Goal: Transaction & Acquisition: Purchase product/service

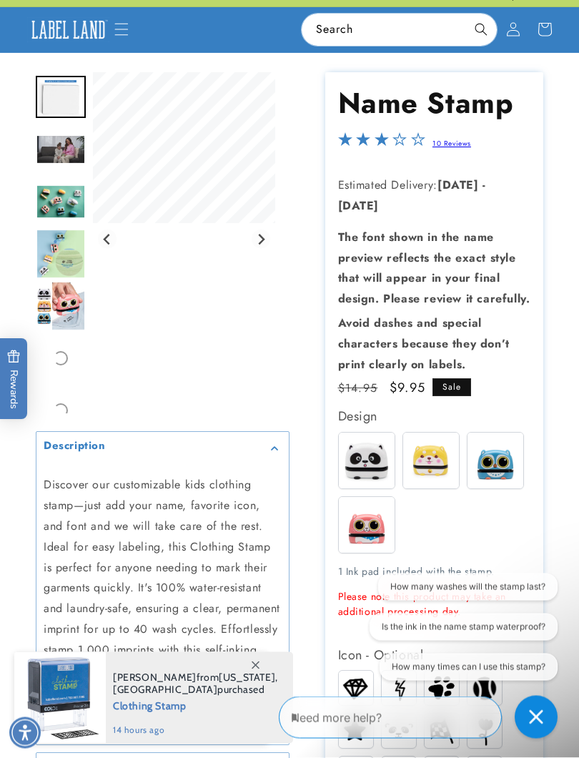
scroll to position [59, 0]
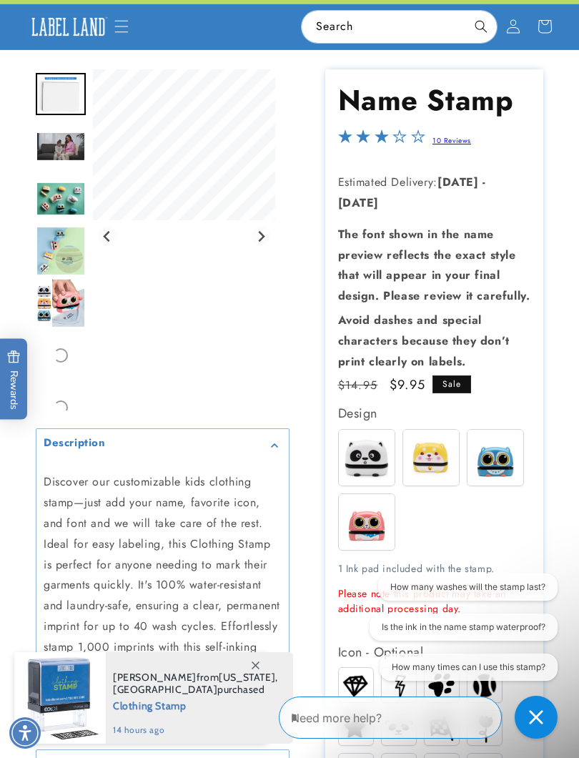
click at [371, 468] on img at bounding box center [367, 458] width 56 height 56
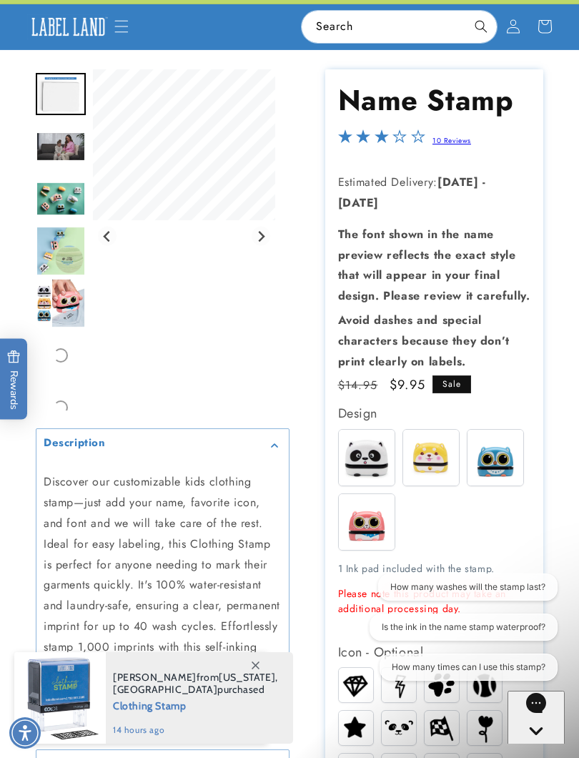
click at [370, 471] on img at bounding box center [367, 458] width 56 height 56
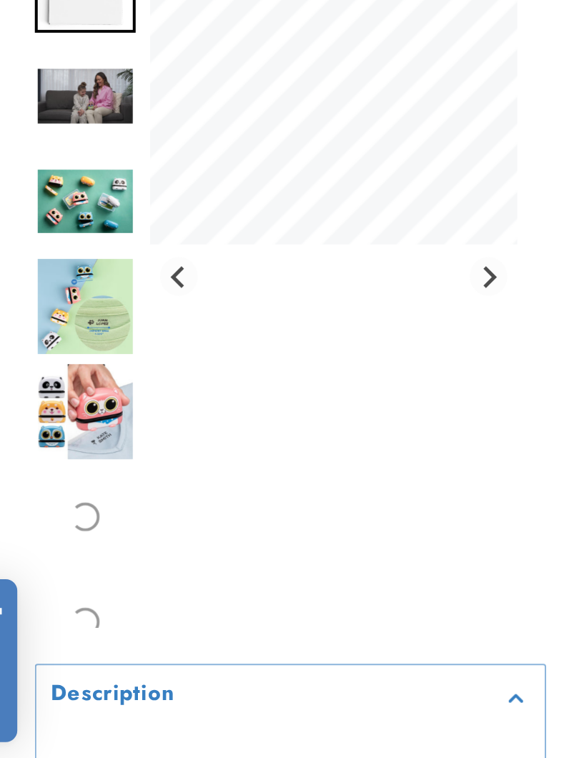
scroll to position [329, 0]
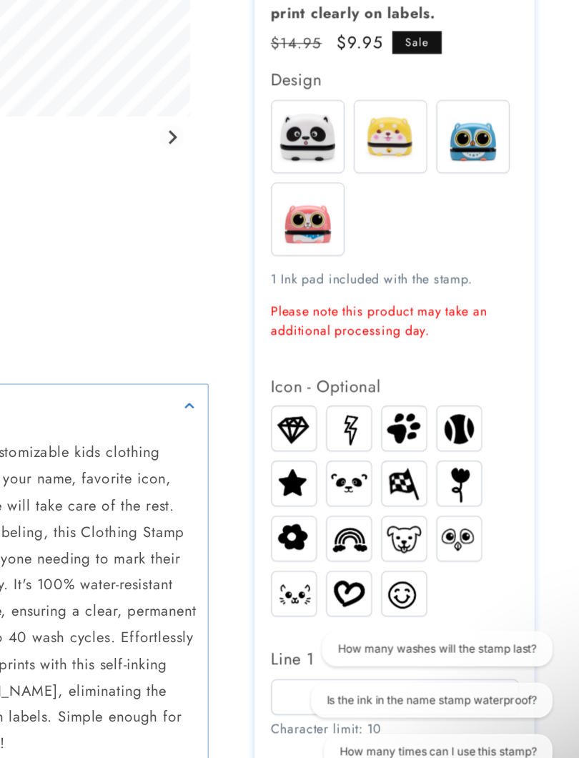
click at [339, 443] on img at bounding box center [356, 458] width 34 height 30
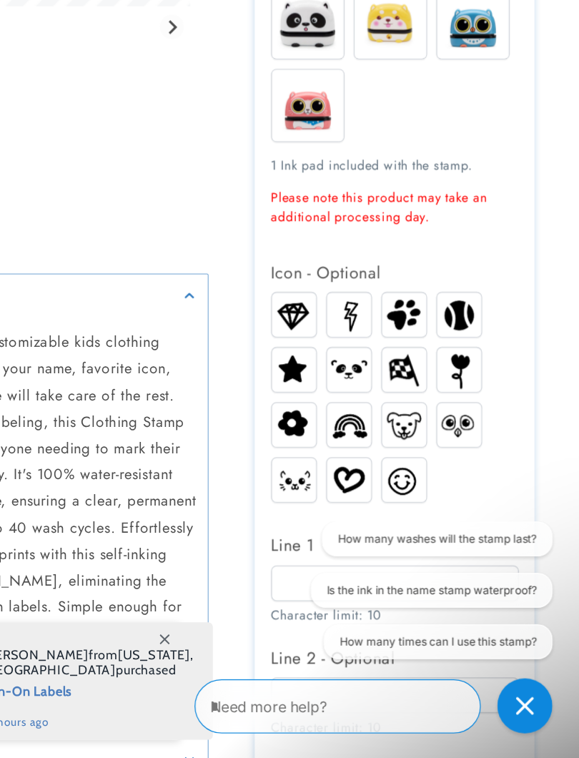
scroll to position [332, 0]
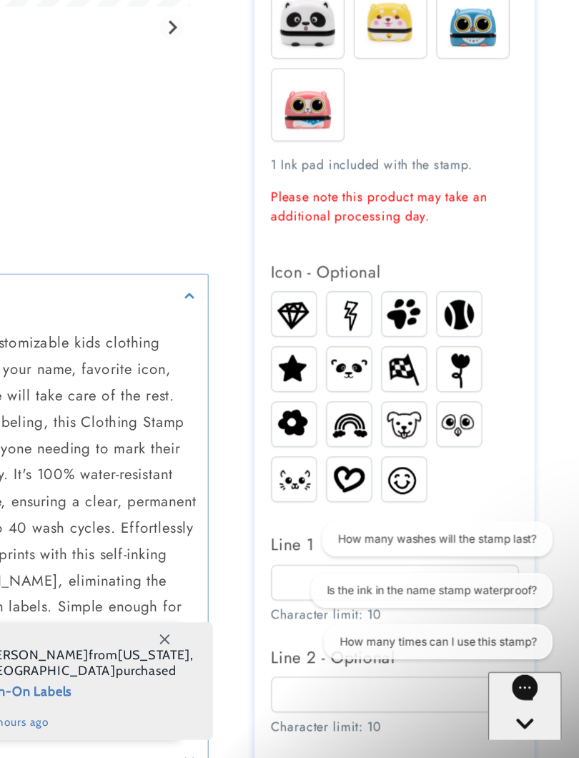
click at [525, 677] on div "Gorgias live chat" at bounding box center [516, 738] width 46 height 18
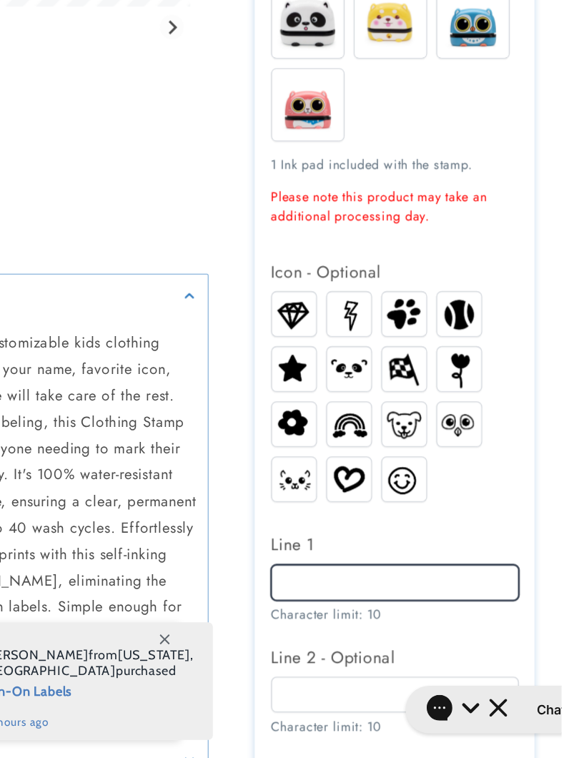
click at [338, 607] on input "Line 1" at bounding box center [434, 621] width 193 height 28
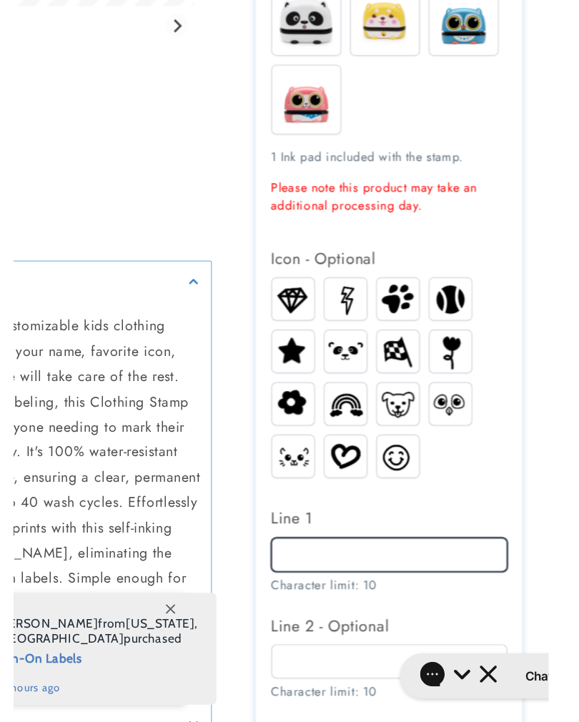
scroll to position [450, 0]
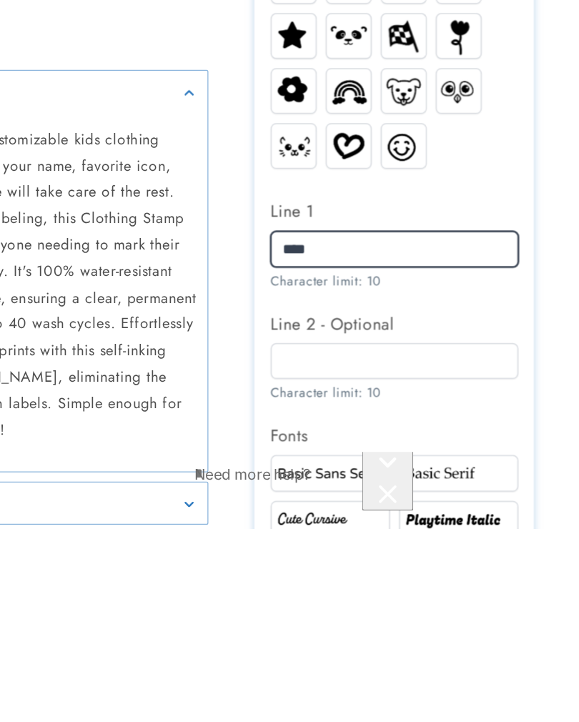
type input "****"
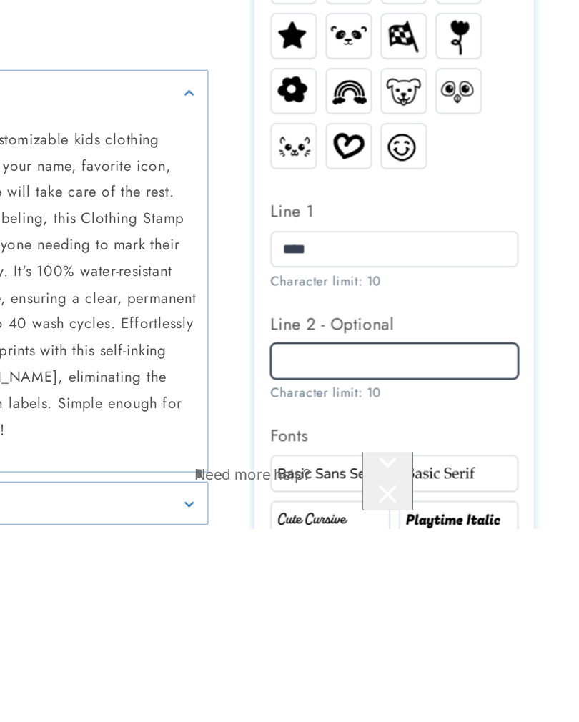
click at [338, 577] on input "Line 2 - Optional" at bounding box center [434, 591] width 193 height 28
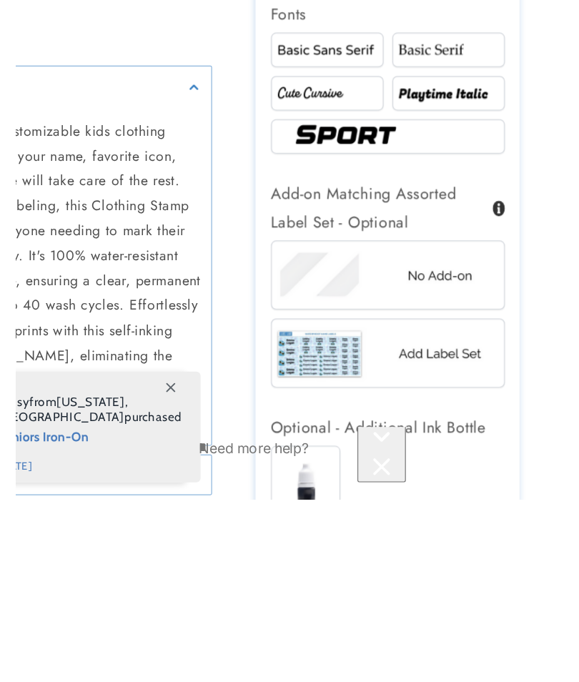
scroll to position [777, 0]
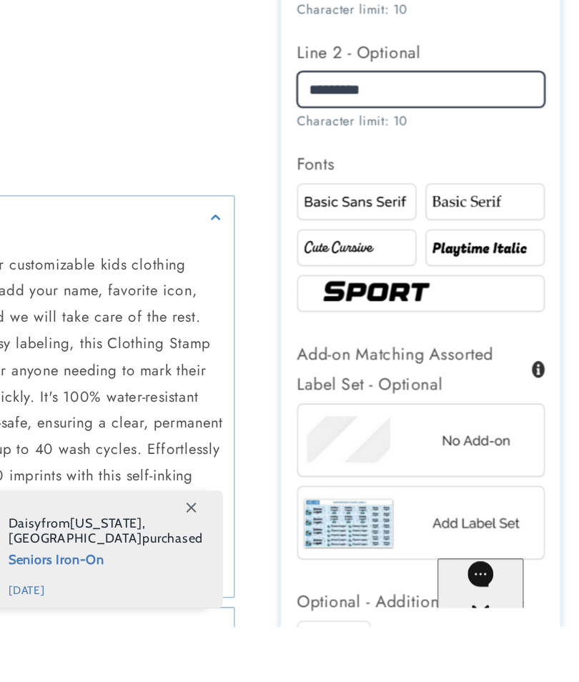
type input "*********"
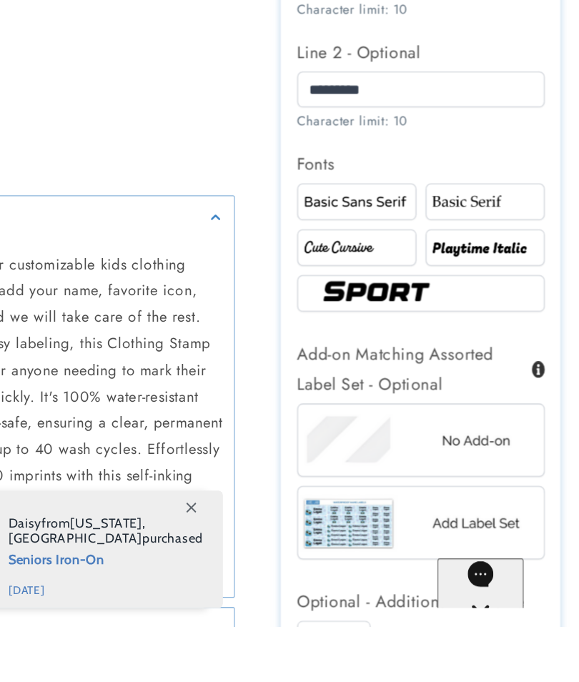
click at [353, 409] on img at bounding box center [434, 422] width 163 height 27
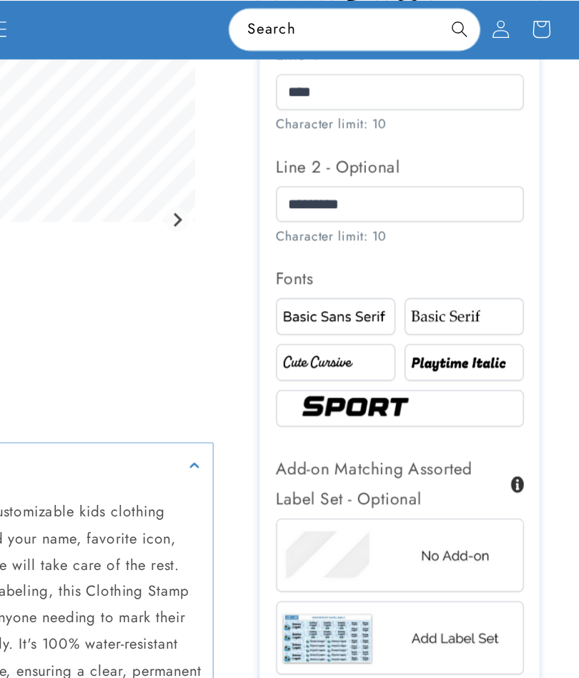
scroll to position [874, 0]
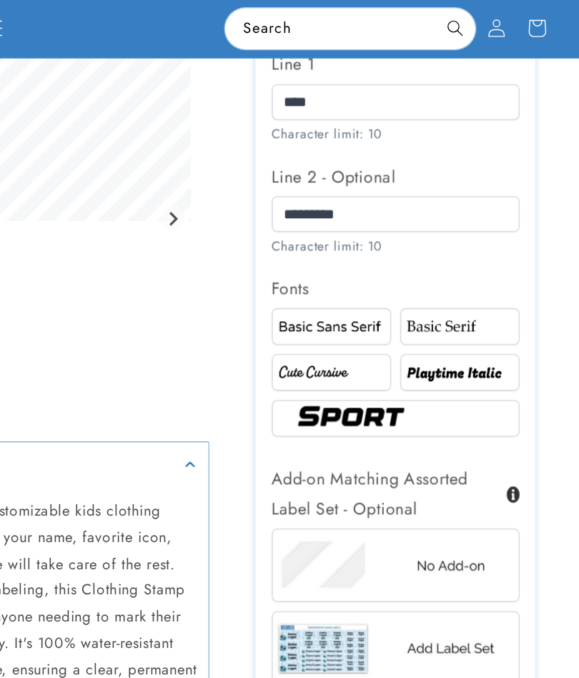
click at [440, 298] on img at bounding box center [484, 290] width 89 height 15
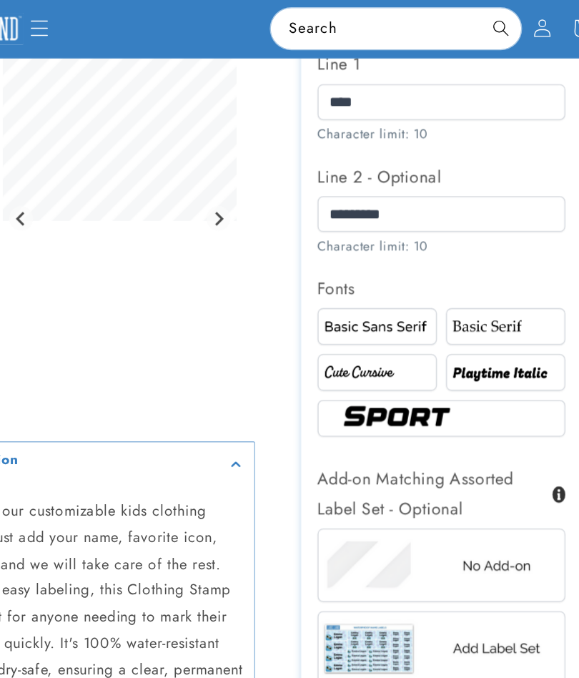
click at [440, 298] on img at bounding box center [484, 290] width 89 height 15
click at [440, 262] on img at bounding box center [484, 254] width 89 height 15
click at [340, 262] on img at bounding box center [384, 254] width 89 height 15
click at [340, 298] on img at bounding box center [384, 290] width 89 height 15
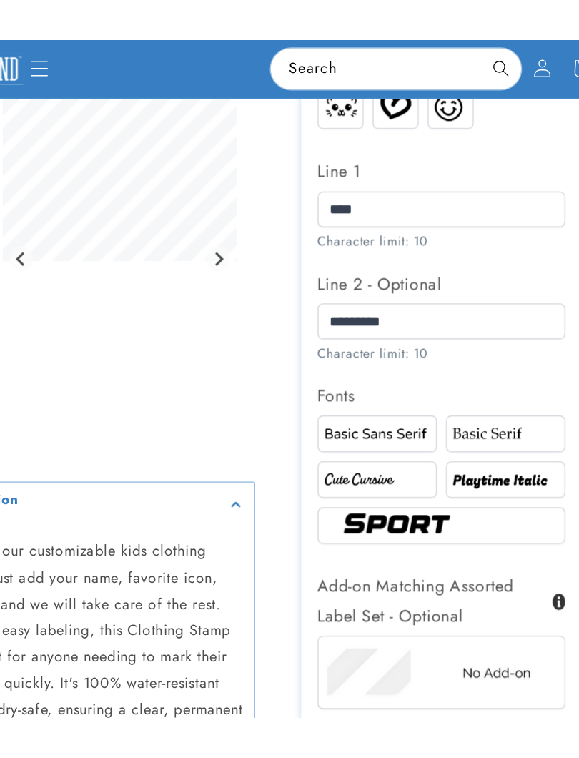
scroll to position [819, 0]
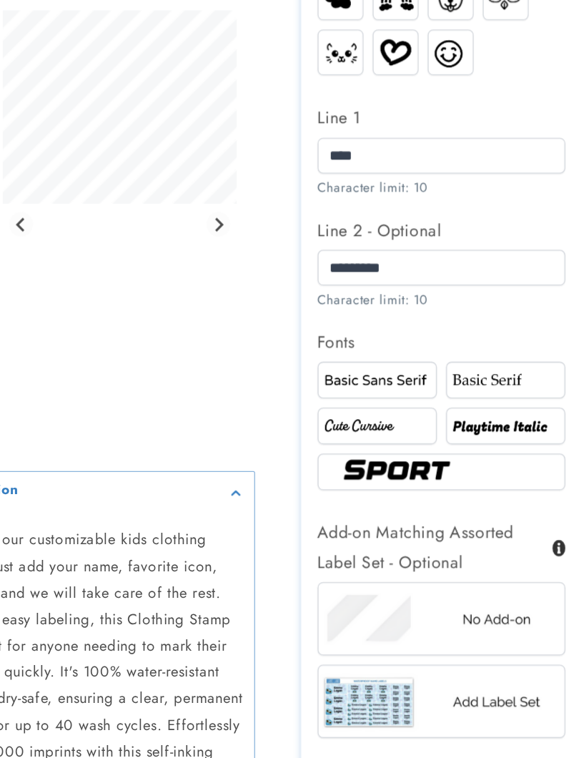
click at [353, 375] on img at bounding box center [434, 381] width 163 height 27
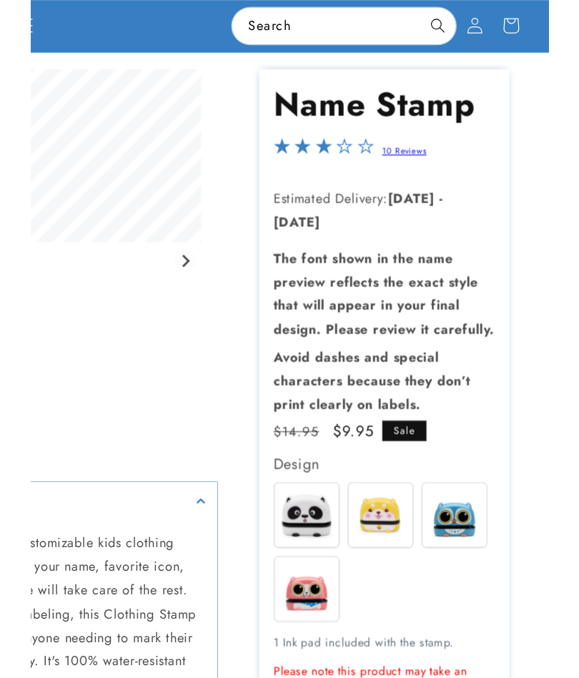
scroll to position [68, 0]
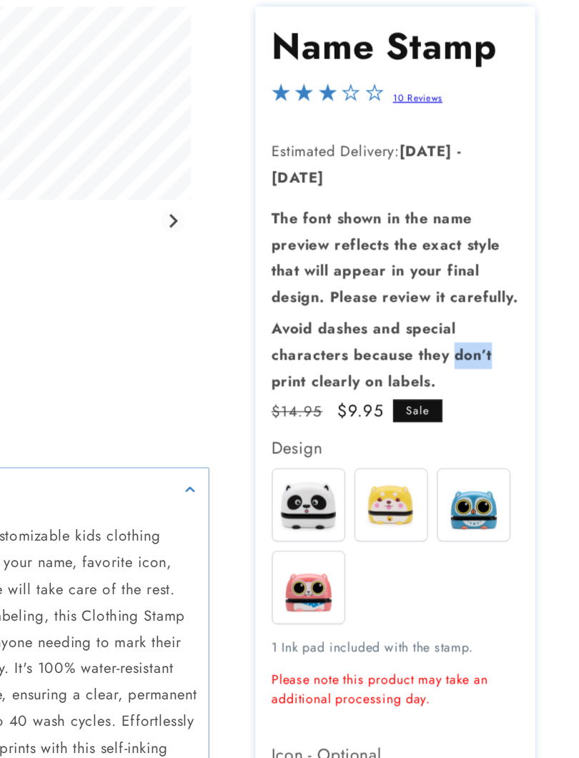
click at [387, 302] on p "Avoid dashes and special characters because they don’t print clearly on labels." at bounding box center [434, 332] width 193 height 61
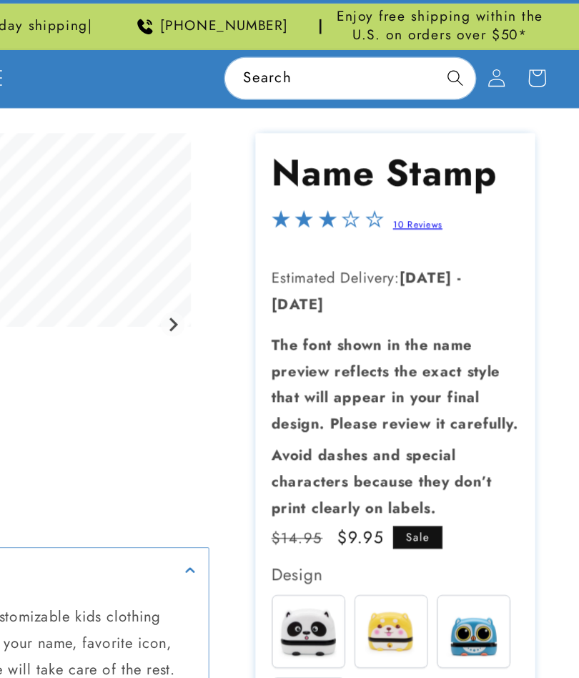
scroll to position [0, 0]
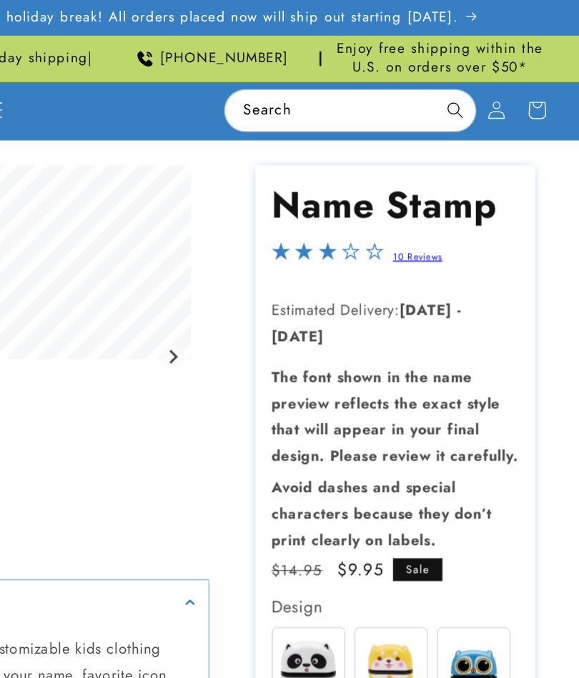
click at [433, 195] on link "10 Reviews" at bounding box center [452, 199] width 39 height 11
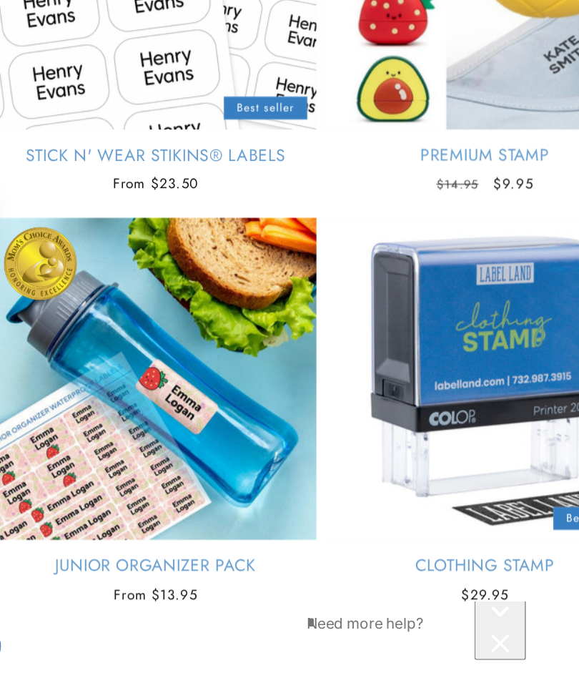
scroll to position [2377, 0]
